Goal: Transaction & Acquisition: Obtain resource

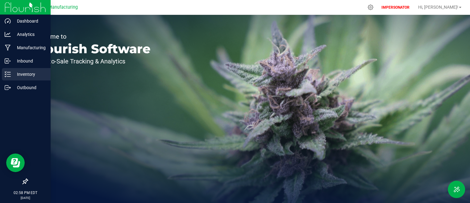
click at [10, 74] on icon at bounding box center [8, 74] width 6 height 6
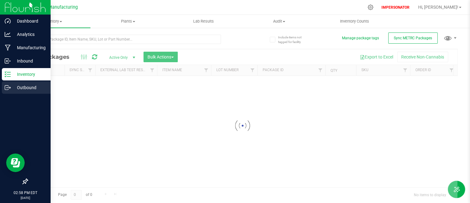
click at [22, 86] on p "Outbound" at bounding box center [29, 87] width 37 height 7
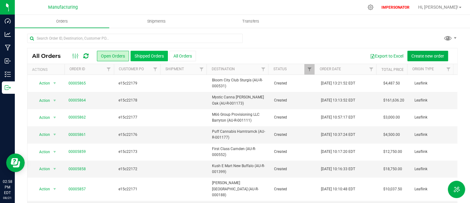
click at [146, 54] on button "Shipped Orders" at bounding box center [149, 56] width 37 height 11
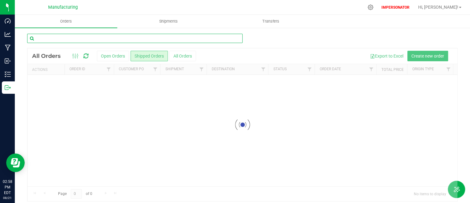
click at [130, 40] on input "text" at bounding box center [135, 38] width 216 height 9
paste input "0004924"
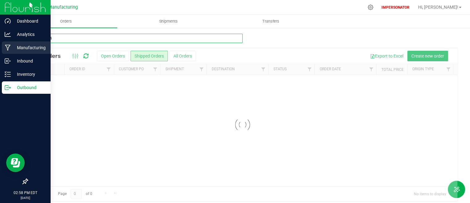
type input "0004924"
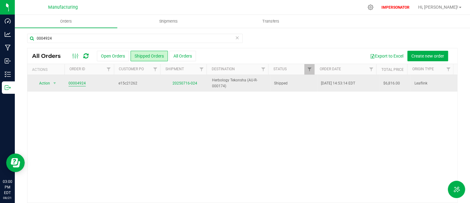
click at [81, 82] on link "00004924" at bounding box center [77, 83] width 17 height 6
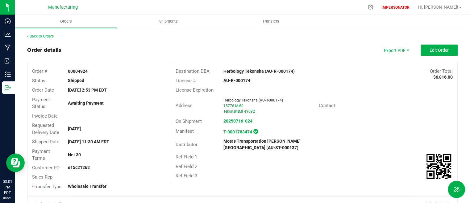
drag, startPoint x: 32, startPoint y: 70, endPoint x: 95, endPoint y: 71, distance: 63.0
click at [95, 71] on div "Order # 00004924" at bounding box center [98, 71] width 143 height 10
copy div "Order # 00004924"
drag, startPoint x: 91, startPoint y: 79, endPoint x: 30, endPoint y: 80, distance: 60.9
click at [30, 80] on div "Status Shipped" at bounding box center [98, 81] width 143 height 10
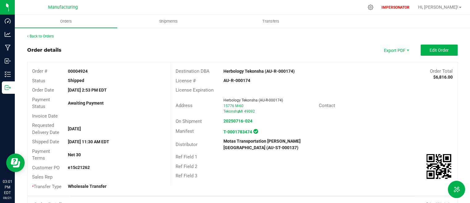
copy div "Status Shipped"
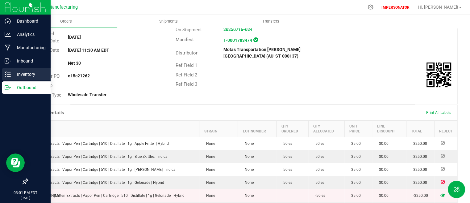
scroll to position [92, 0]
click at [7, 74] on line at bounding box center [8, 74] width 3 height 0
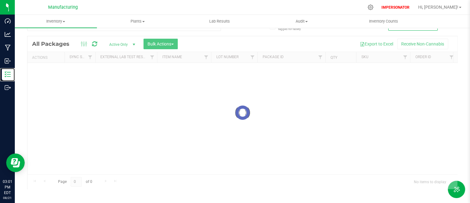
scroll to position [13, 0]
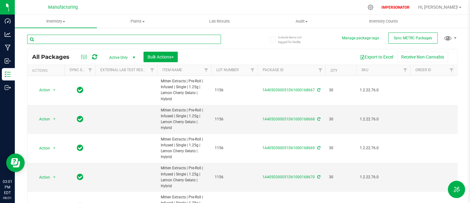
click at [137, 39] on input "text" at bounding box center [124, 39] width 194 height 9
paste input "1A4050300051D61000125601"
type input "1A4050300051D61000125601"
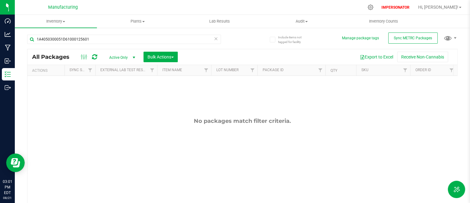
click at [120, 55] on span "Active Only" at bounding box center [121, 57] width 34 height 9
click at [116, 94] on li "All" at bounding box center [120, 95] width 33 height 9
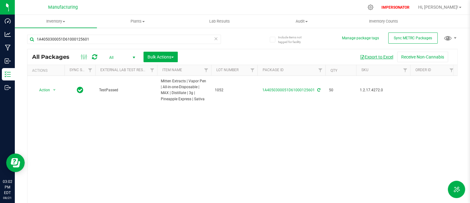
click at [368, 55] on button "Export to Excel" at bounding box center [376, 57] width 41 height 11
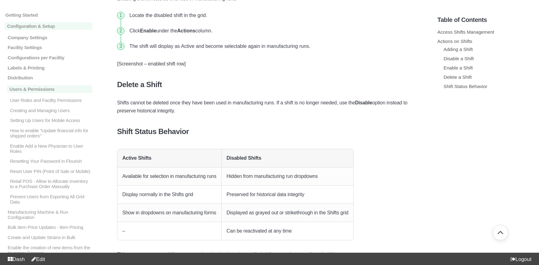
scroll to position [750, 0]
